Goal: Navigation & Orientation: Find specific page/section

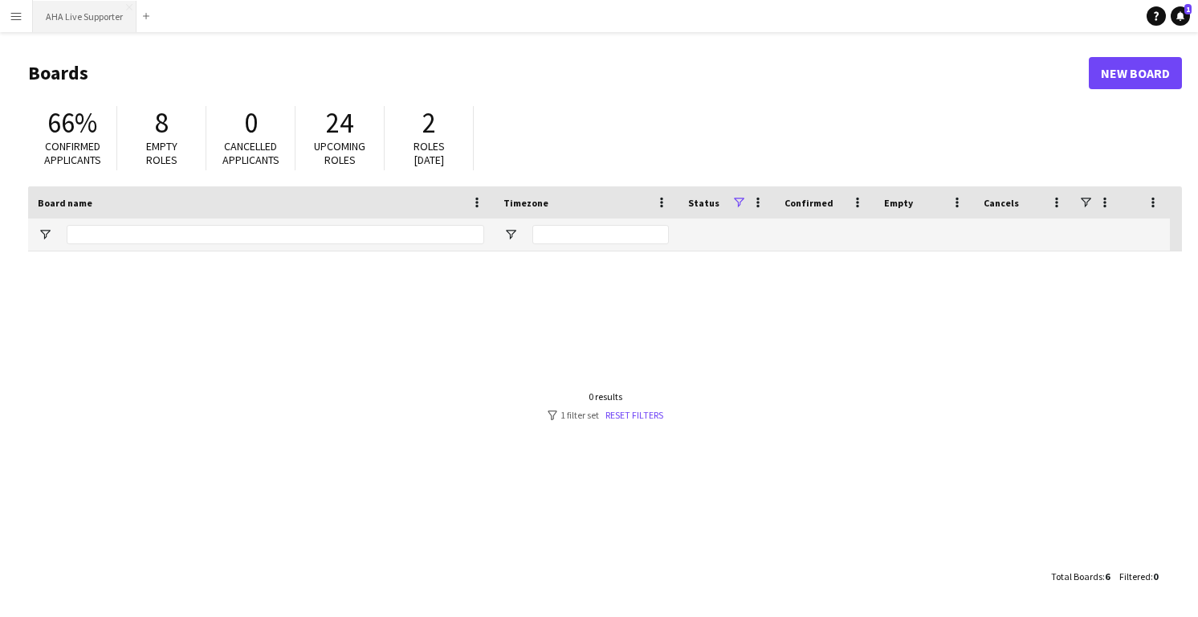
click at [96, 10] on button "AHA Live Supporter Close" at bounding box center [85, 16] width 104 height 31
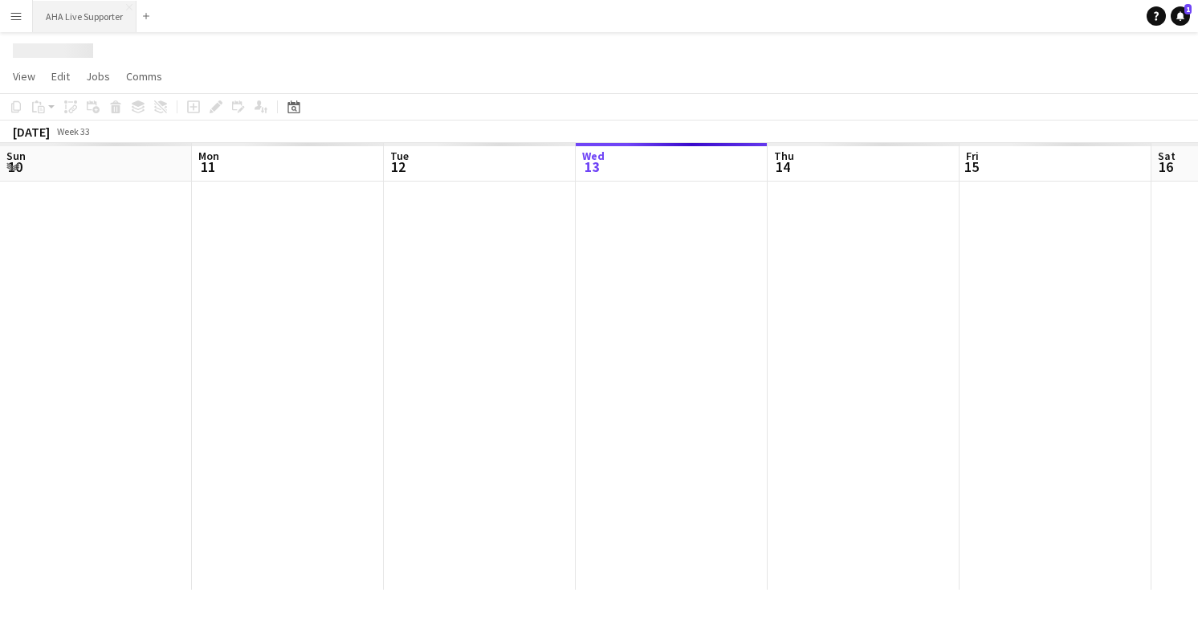
scroll to position [0, 384]
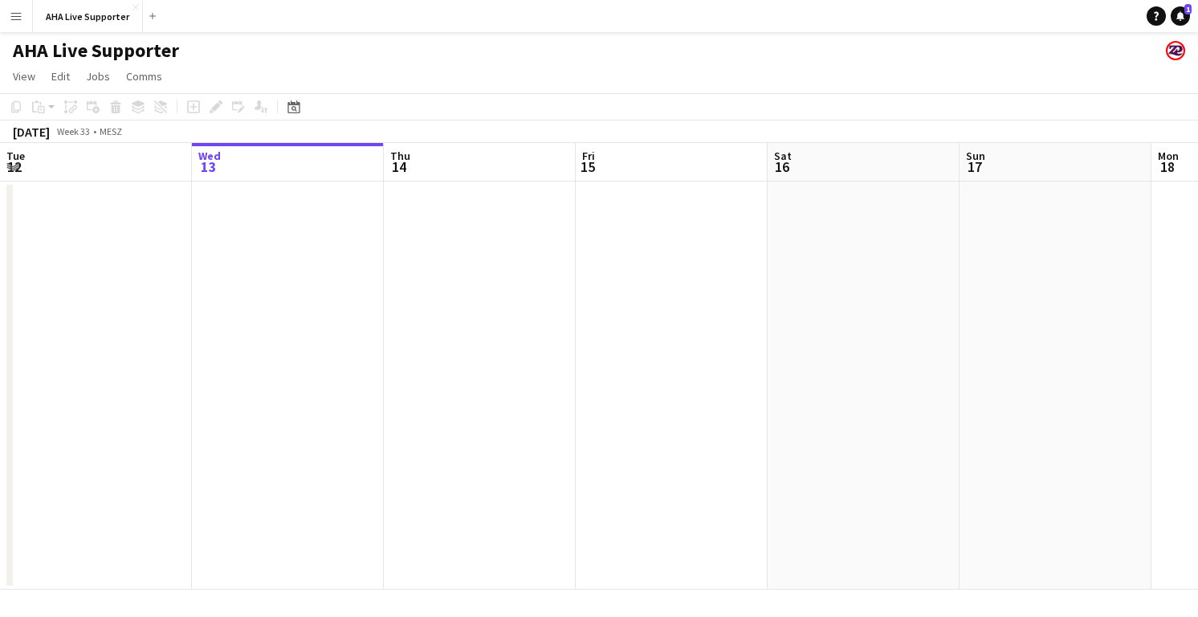
click at [4, 10] on button "Menu" at bounding box center [16, 16] width 32 height 32
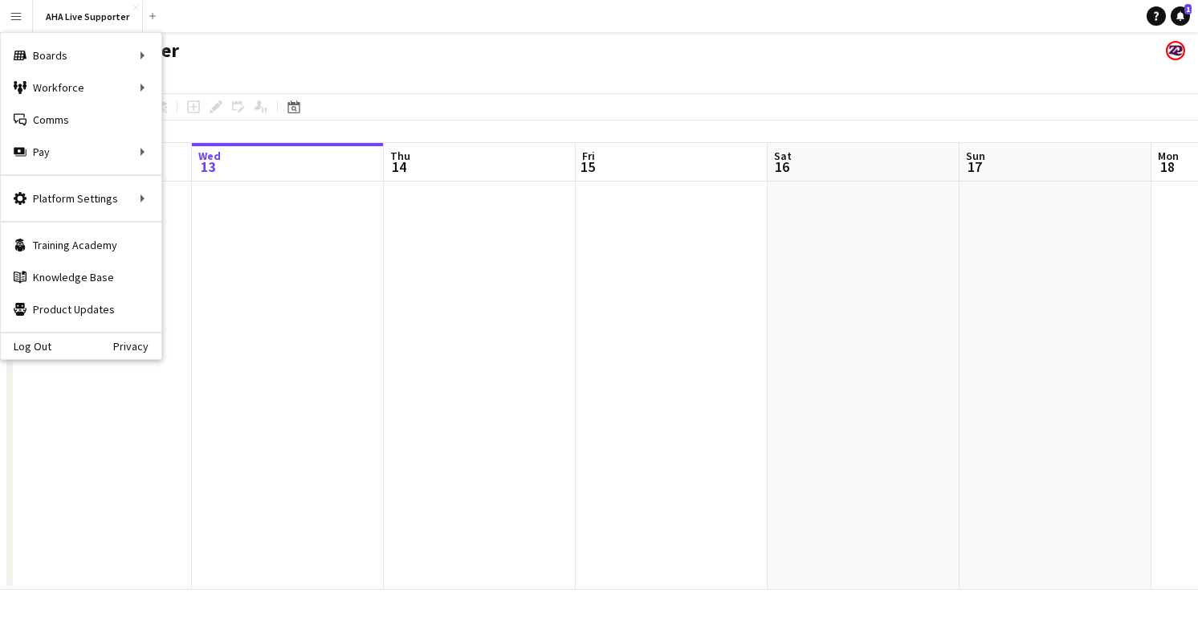
click at [409, 39] on div "AHA Live Supporter" at bounding box center [599, 47] width 1198 height 31
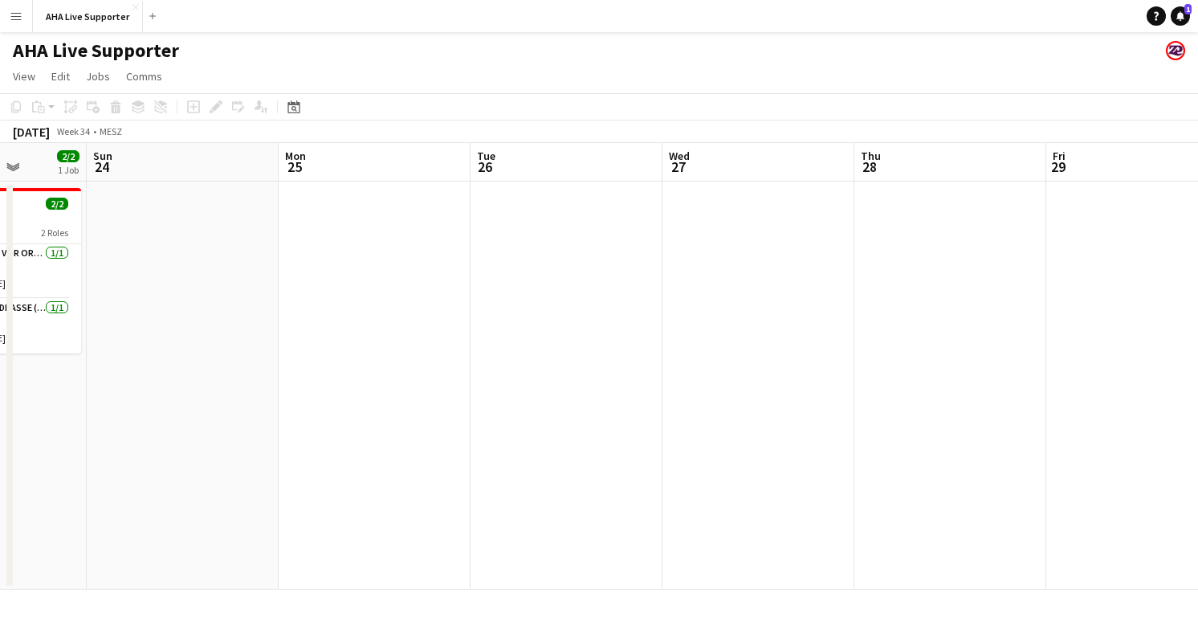
scroll to position [0, 493]
